Goal: Book appointment/travel/reservation

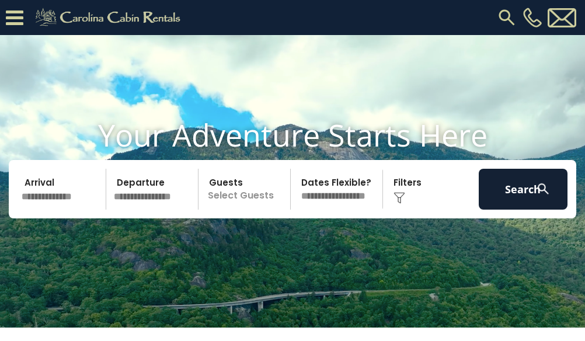
scroll to position [4, 0]
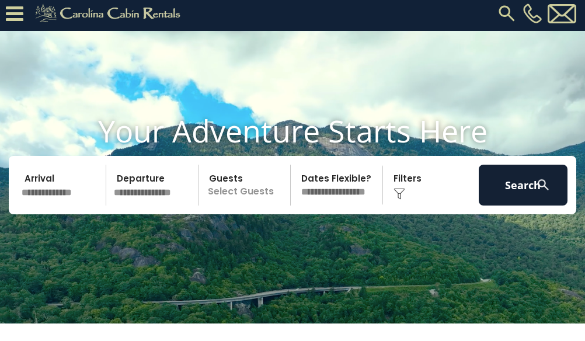
click at [37, 205] on input "text" at bounding box center [62, 185] width 89 height 41
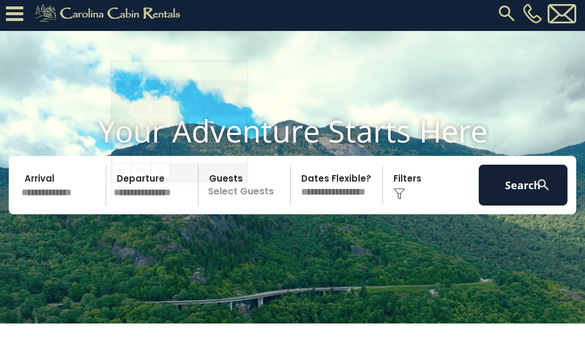
click at [127, 205] on input "text" at bounding box center [154, 185] width 89 height 41
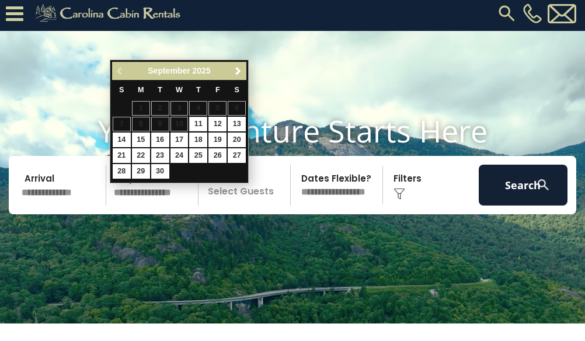
click at [226, 205] on p "Select Guests" at bounding box center [246, 185] width 88 height 41
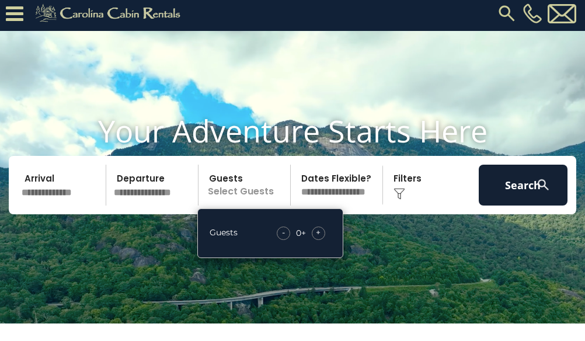
click at [310, 205] on select "**********" at bounding box center [338, 185] width 88 height 41
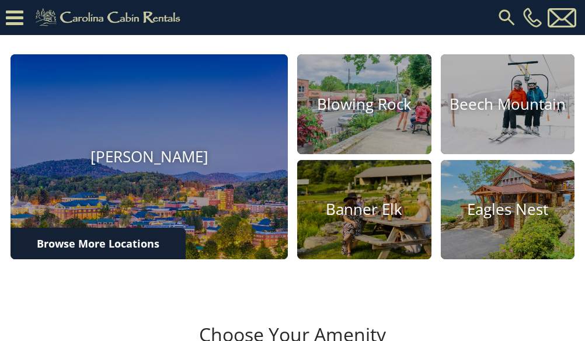
scroll to position [368, 0]
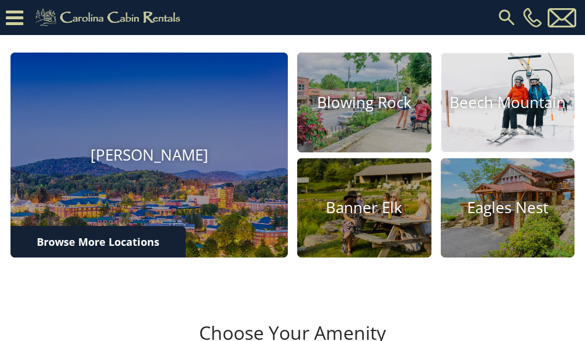
click at [461, 111] on h4 "Beech Mountain" at bounding box center [507, 102] width 134 height 18
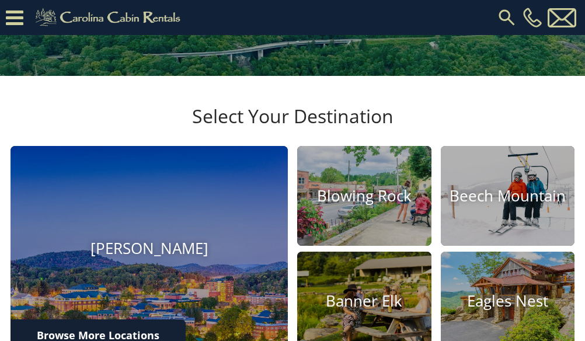
scroll to position [401, 0]
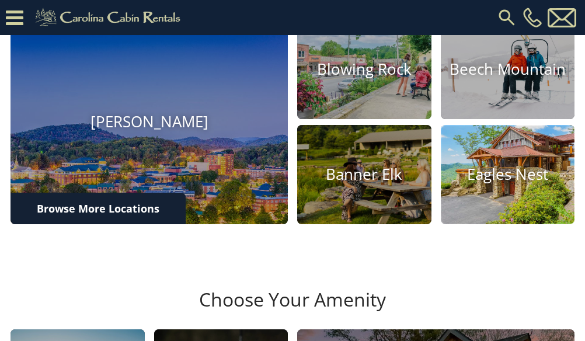
click at [474, 229] on img at bounding box center [506, 174] width 147 height 109
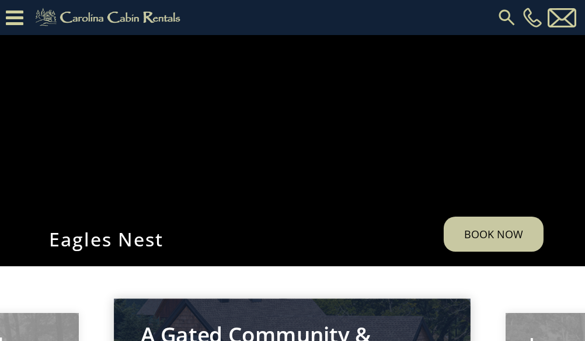
scroll to position [82, 0]
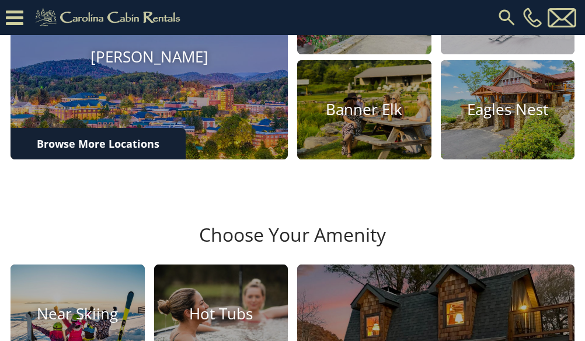
scroll to position [439, 0]
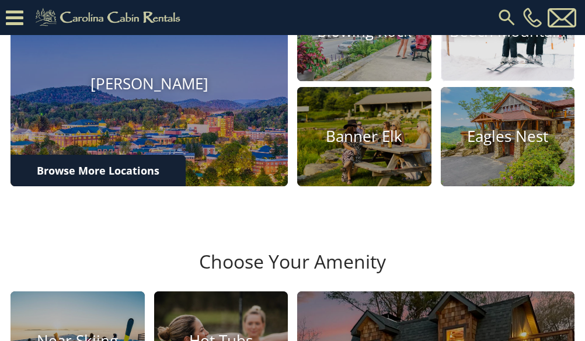
click at [482, 40] on h4 "Beech Mountain" at bounding box center [507, 31] width 134 height 18
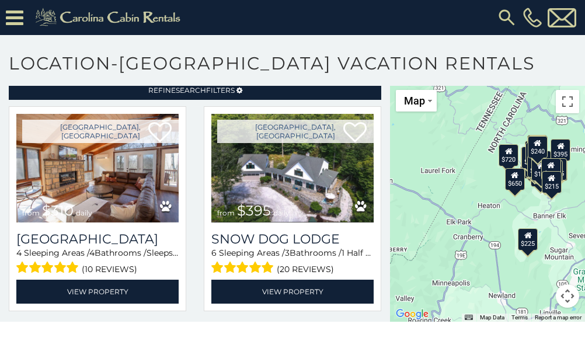
scroll to position [46, 0]
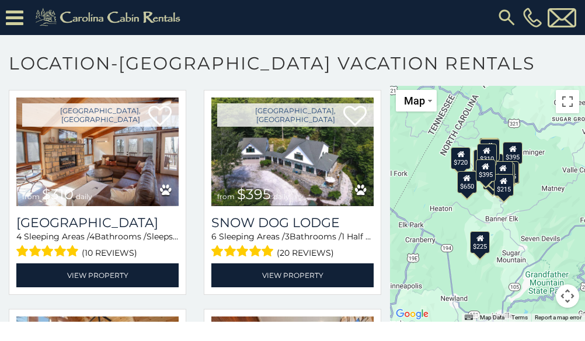
drag, startPoint x: 551, startPoint y: 246, endPoint x: 501, endPoint y: 249, distance: 50.3
click at [501, 249] on div "$310 $395 $390 $570 $535 $425 $325 $430 $230 $395 $350 $545 $395 $460 $265 $300…" at bounding box center [487, 202] width 195 height 237
click at [422, 110] on button "Map" at bounding box center [416, 101] width 41 height 22
click at [479, 116] on div "$310 $395 $390 $570 $535 $425 $325 $430 $230 $395 $350 $545 $395 $460 $265 $300…" at bounding box center [487, 202] width 195 height 237
click at [565, 114] on div "$310 $395 $390 $570 $535 $425 $325 $430 $230 $395 $350 $545 $395 $460 $265 $300…" at bounding box center [487, 202] width 195 height 237
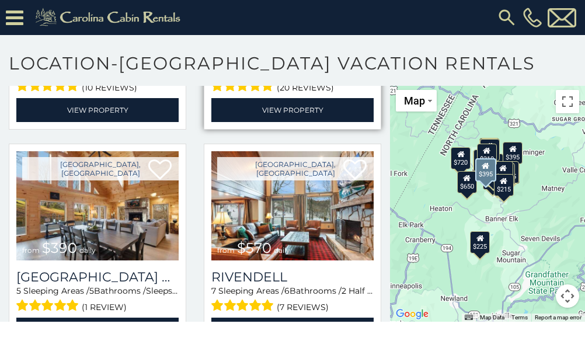
scroll to position [230, 0]
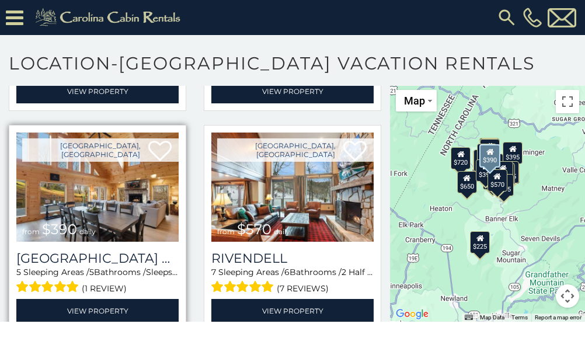
click at [134, 194] on img at bounding box center [97, 186] width 162 height 109
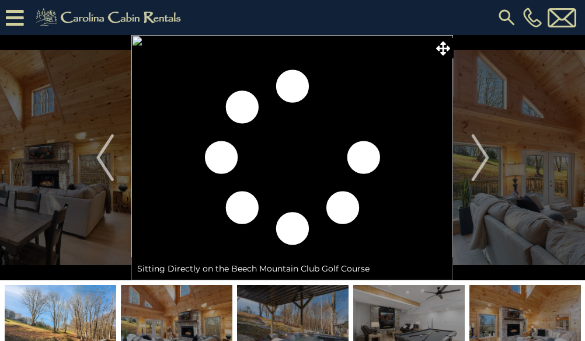
click at [484, 153] on img "Next" at bounding box center [480, 157] width 18 height 47
